Goal: Information Seeking & Learning: Understand process/instructions

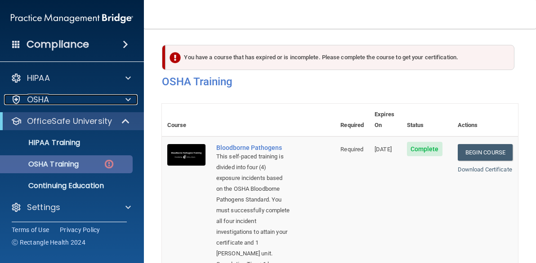
click at [69, 95] on div "OSHA" at bounding box center [60, 99] width 112 height 11
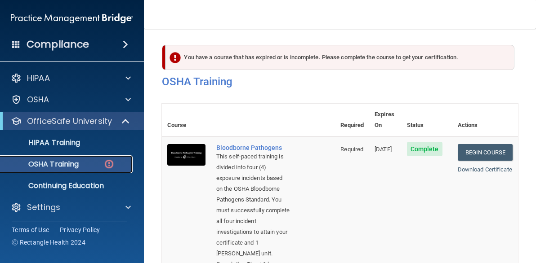
click at [61, 162] on p "OSHA Training" at bounding box center [42, 164] width 73 height 9
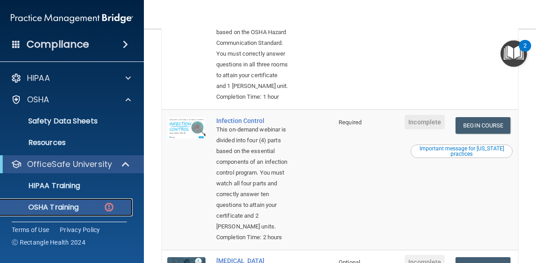
scroll to position [288, 0]
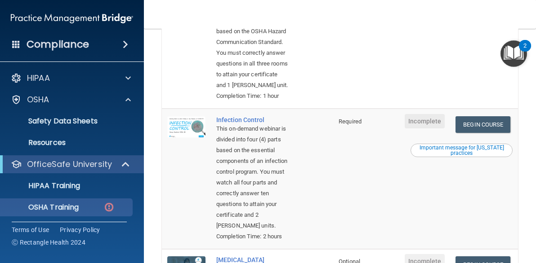
click at [420, 9] on span "Incomplete" at bounding box center [425, 2] width 40 height 14
click at [461, 14] on link "Begin Course" at bounding box center [482, 5] width 55 height 17
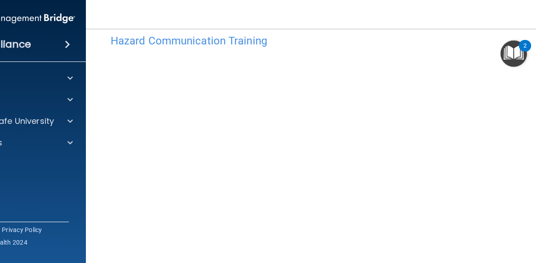
scroll to position [17, 0]
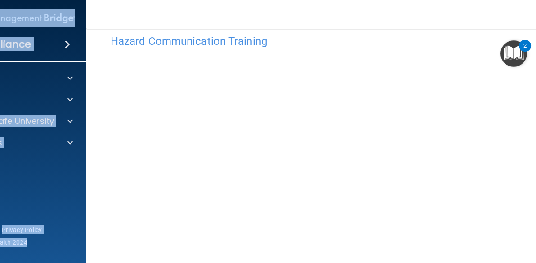
drag, startPoint x: 99, startPoint y: 9, endPoint x: 50, endPoint y: 9, distance: 48.6
click at [50, 9] on div "Compliance HIPAA Documents and Policies Report an Incident Business Associates …" at bounding box center [268, 131] width 536 height 263
drag, startPoint x: 50, startPoint y: 9, endPoint x: 133, endPoint y: 18, distance: 83.2
click at [133, 18] on nav "Toggle navigation [PERSON_NAME] [EMAIL_ADDRESS][DOMAIN_NAME] Manage My Enterpri…" at bounding box center [340, 14] width 508 height 29
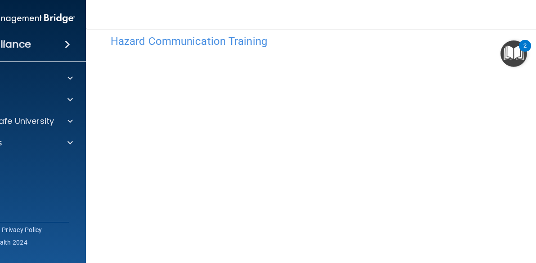
click at [133, 18] on nav "Toggle navigation [PERSON_NAME] [EMAIL_ADDRESS][DOMAIN_NAME] Manage My Enterpri…" at bounding box center [340, 14] width 508 height 29
click at [121, 13] on nav "Toggle navigation [PERSON_NAME] [EMAIL_ADDRESS][DOMAIN_NAME] Manage My Enterpri…" at bounding box center [340, 14] width 508 height 29
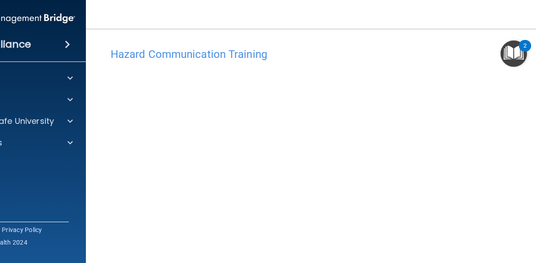
scroll to position [0, 0]
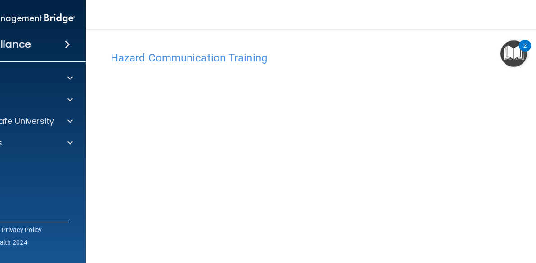
click at [2, 259] on div "Compliance HIPAA Documents and Policies Report an Incident Business Associates …" at bounding box center [14, 131] width 144 height 263
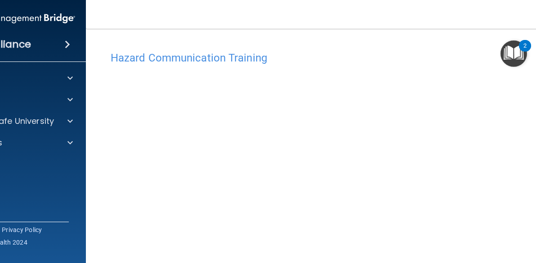
click at [31, 259] on div "Compliance HIPAA Documents and Policies Report an Incident Business Associates …" at bounding box center [14, 131] width 144 height 263
drag, startPoint x: 31, startPoint y: 259, endPoint x: 49, endPoint y: 258, distance: 17.1
click at [49, 258] on div "Compliance HIPAA Documents and Policies Report an Incident Business Associates …" at bounding box center [14, 131] width 144 height 263
drag, startPoint x: 49, startPoint y: 258, endPoint x: 65, endPoint y: 260, distance: 16.3
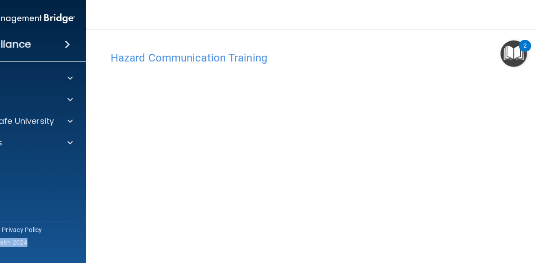
click at [65, 260] on div "Compliance HIPAA Documents and Policies Report an Incident Business Associates …" at bounding box center [14, 131] width 144 height 263
drag, startPoint x: 65, startPoint y: 260, endPoint x: 73, endPoint y: 258, distance: 9.0
click at [73, 258] on div "Compliance HIPAA Documents and Policies Report an Incident Business Associates …" at bounding box center [14, 131] width 144 height 263
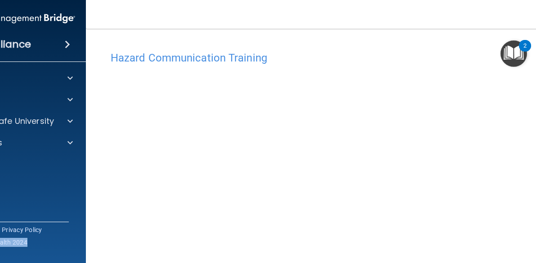
click at [73, 258] on div "Compliance HIPAA Documents and Policies Report an Incident Business Associates …" at bounding box center [14, 131] width 144 height 263
drag, startPoint x: 73, startPoint y: 258, endPoint x: 81, endPoint y: 259, distance: 7.7
click at [81, 259] on div "Compliance HIPAA Documents and Policies Report an Incident Business Associates …" at bounding box center [14, 131] width 144 height 263
click at [86, 259] on main "Hazard Communication Training This course doesn’t expire until . Are you sure y…" at bounding box center [340, 146] width 508 height 235
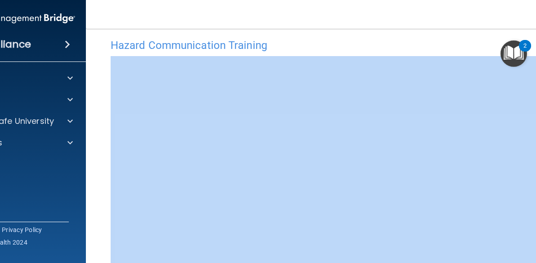
click at [86, 259] on main "Hazard Communication Training This course doesn’t expire until . Are you sure y…" at bounding box center [340, 146] width 508 height 235
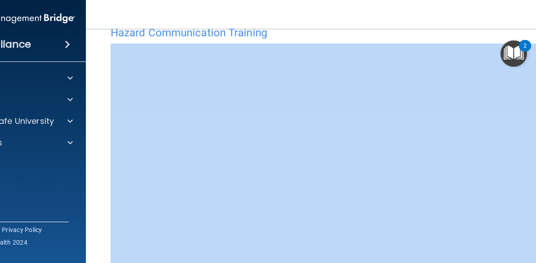
drag, startPoint x: 85, startPoint y: 259, endPoint x: 98, endPoint y: 259, distance: 13.9
click at [98, 259] on main "Hazard Communication Training This course doesn’t expire until . Are you sure y…" at bounding box center [340, 146] width 508 height 235
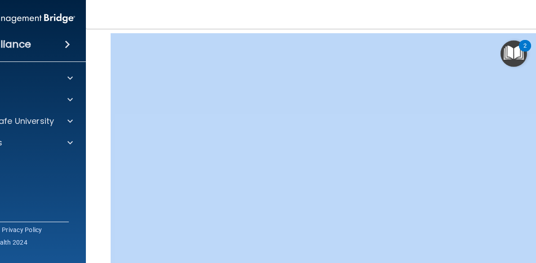
click at [98, 259] on main "Hazard Communication Training This course doesn’t expire until . Are you sure y…" at bounding box center [340, 146] width 508 height 235
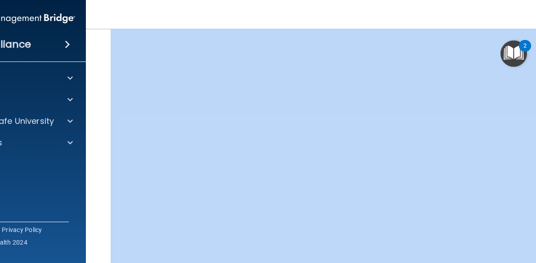
click at [98, 259] on main "Hazard Communication Training This course doesn’t expire until . Are you sure y…" at bounding box center [340, 146] width 508 height 235
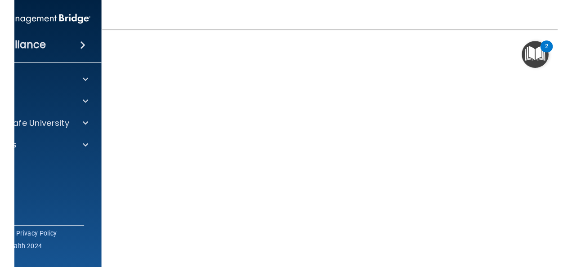
scroll to position [100, 0]
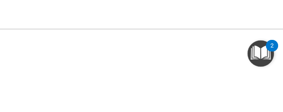
click at [179, 9] on div "Toggle navigation [PERSON_NAME] [EMAIL_ADDRESS][DOMAIN_NAME] Manage My Enterpri…" at bounding box center [142, 5] width 490 height 11
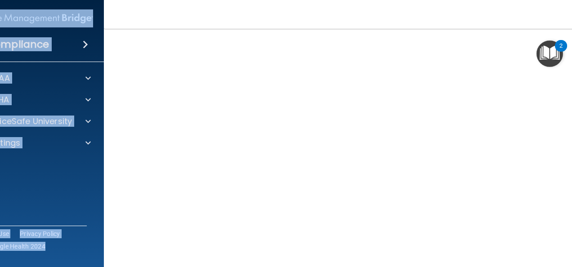
drag, startPoint x: 115, startPoint y: 6, endPoint x: 89, endPoint y: 1, distance: 26.2
click at [89, 1] on div "Compliance HIPAA Documents and Policies Report an Incident Business Associates …" at bounding box center [286, 133] width 572 height 267
click at [402, 28] on nav "Toggle navigation [PERSON_NAME] [EMAIL_ADDRESS][DOMAIN_NAME] Manage My Enterpri…" at bounding box center [358, 14] width 508 height 29
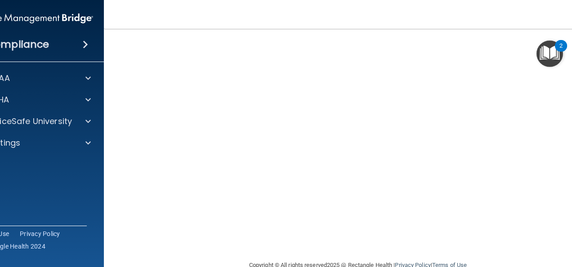
scroll to position [123, 0]
